Goal: Check status: Check status

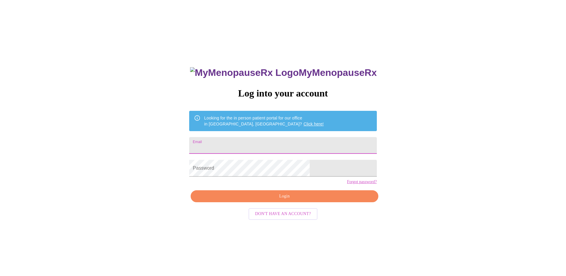
drag, startPoint x: 0, startPoint y: 0, endPoint x: 306, endPoint y: 134, distance: 333.7
click at [306, 137] on input "Email" at bounding box center [282, 145] width 187 height 17
click at [288, 200] on span "Login" at bounding box center [284, 195] width 174 height 7
click at [297, 145] on input "[EMAIL_ADDRESS][DOMAIN_NAME]" at bounding box center [282, 145] width 187 height 17
type input "[EMAIL_ADDRESS][DOMAIN_NAME]"
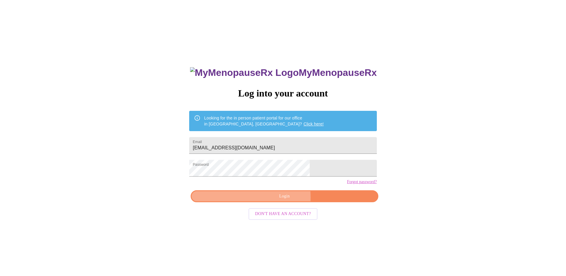
click at [253, 200] on span "Login" at bounding box center [284, 195] width 174 height 7
click at [303, 200] on span "Login" at bounding box center [284, 195] width 174 height 7
